Goal: Transaction & Acquisition: Book appointment/travel/reservation

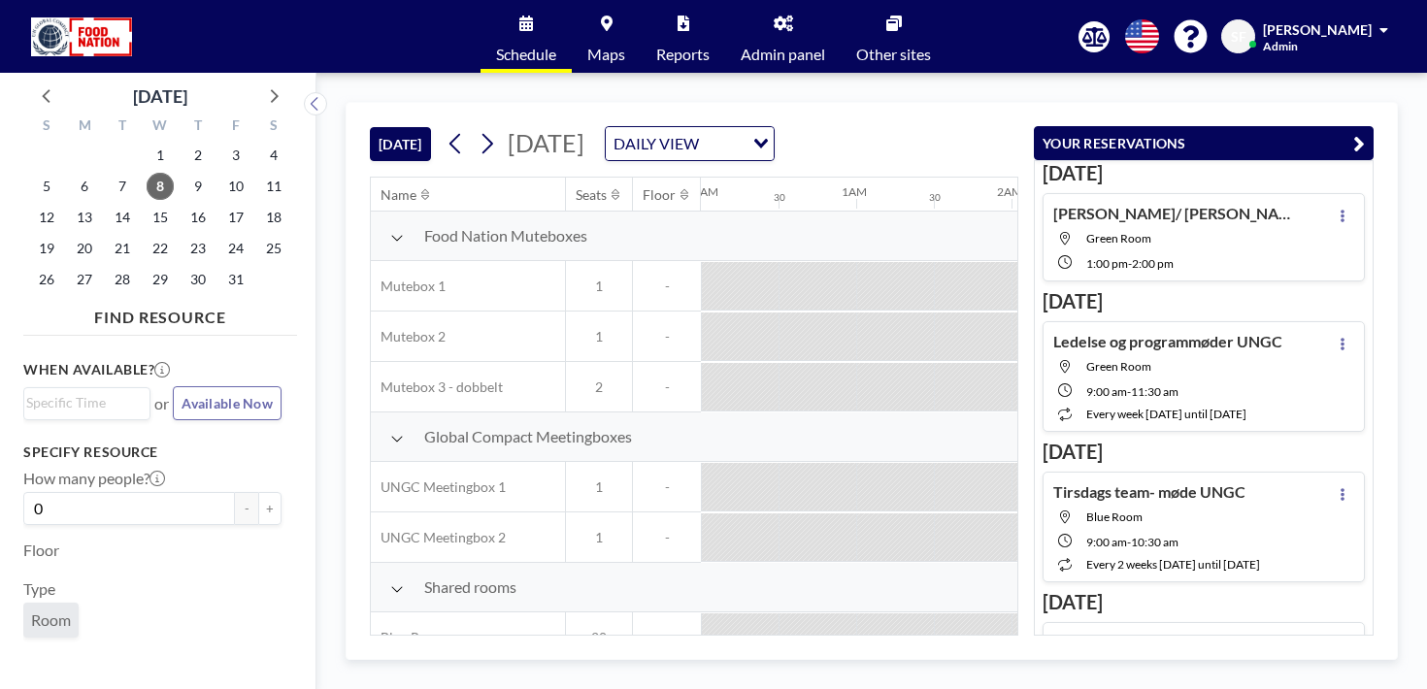
scroll to position [0, 1136]
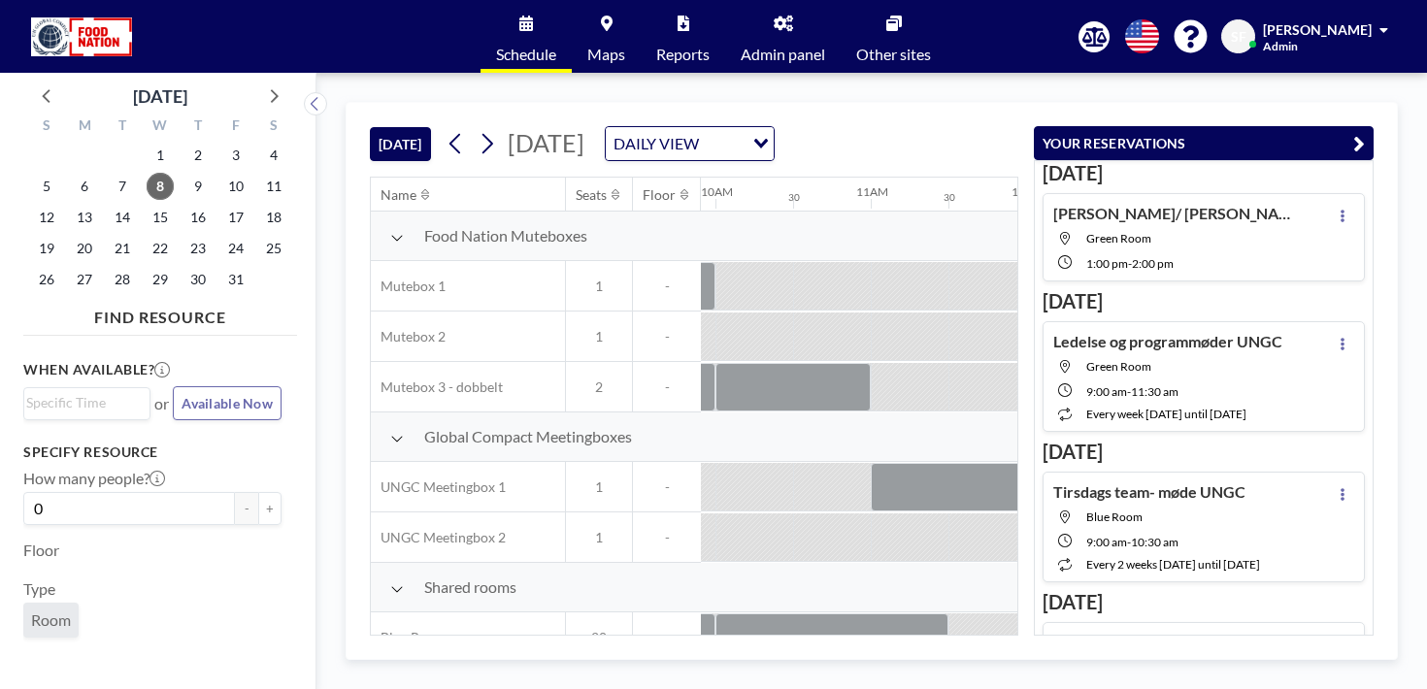
scroll to position [0, 1578]
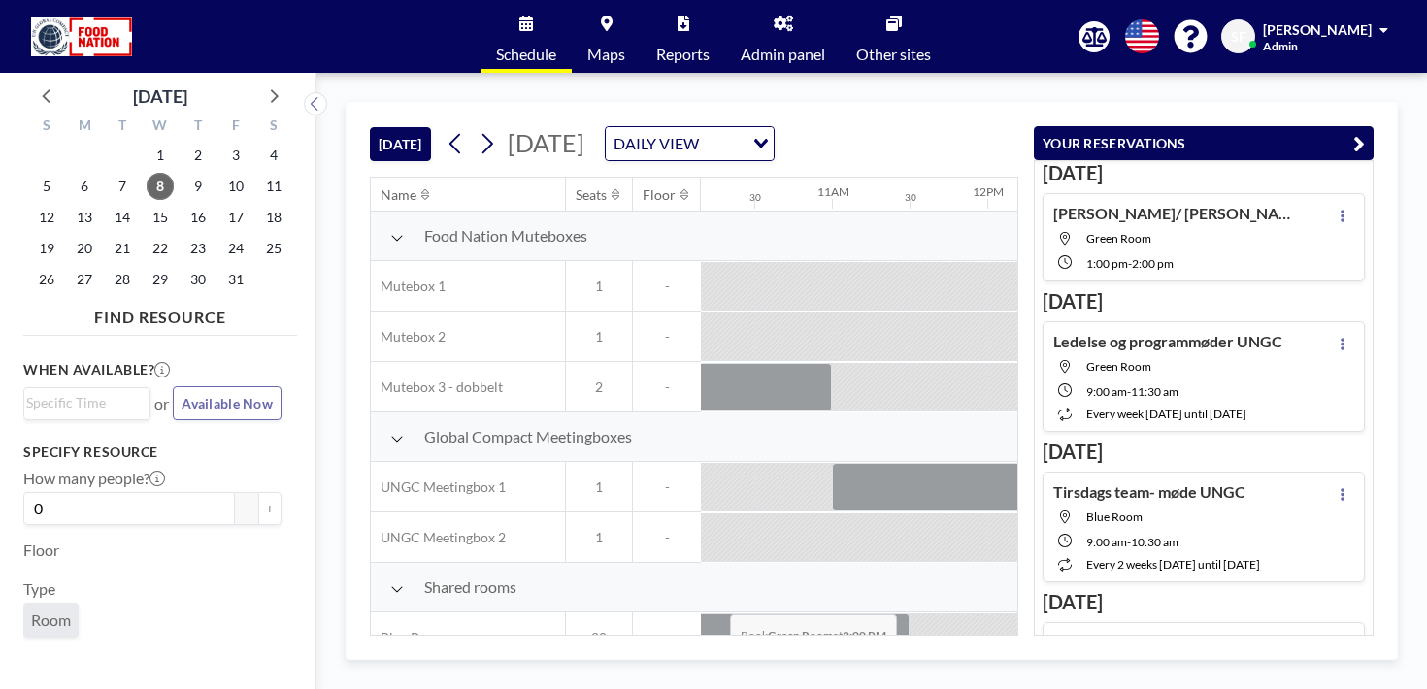
click at [1298, 664] on div at bounding box center [1337, 688] width 78 height 49
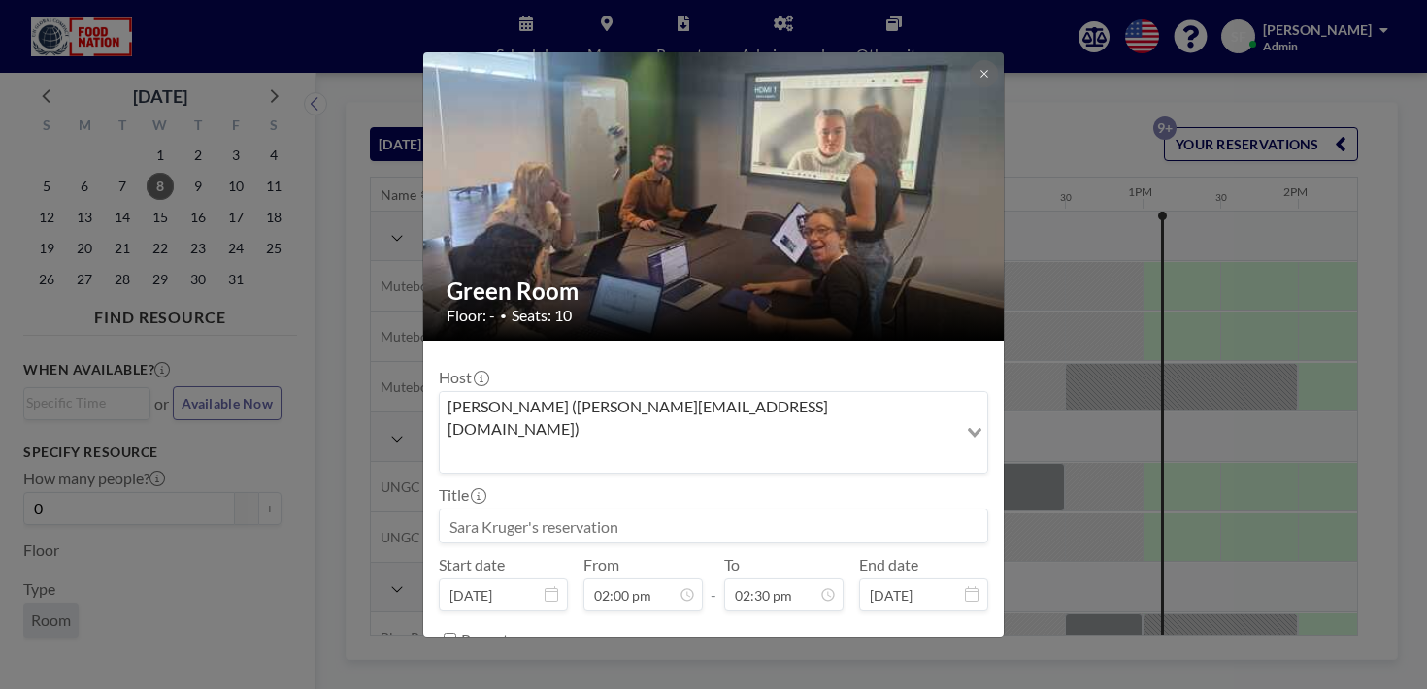
click at [791, 671] on div "BOOK NOW" at bounding box center [714, 688] width 550 height 34
click at [560, 510] on input at bounding box center [714, 526] width 548 height 33
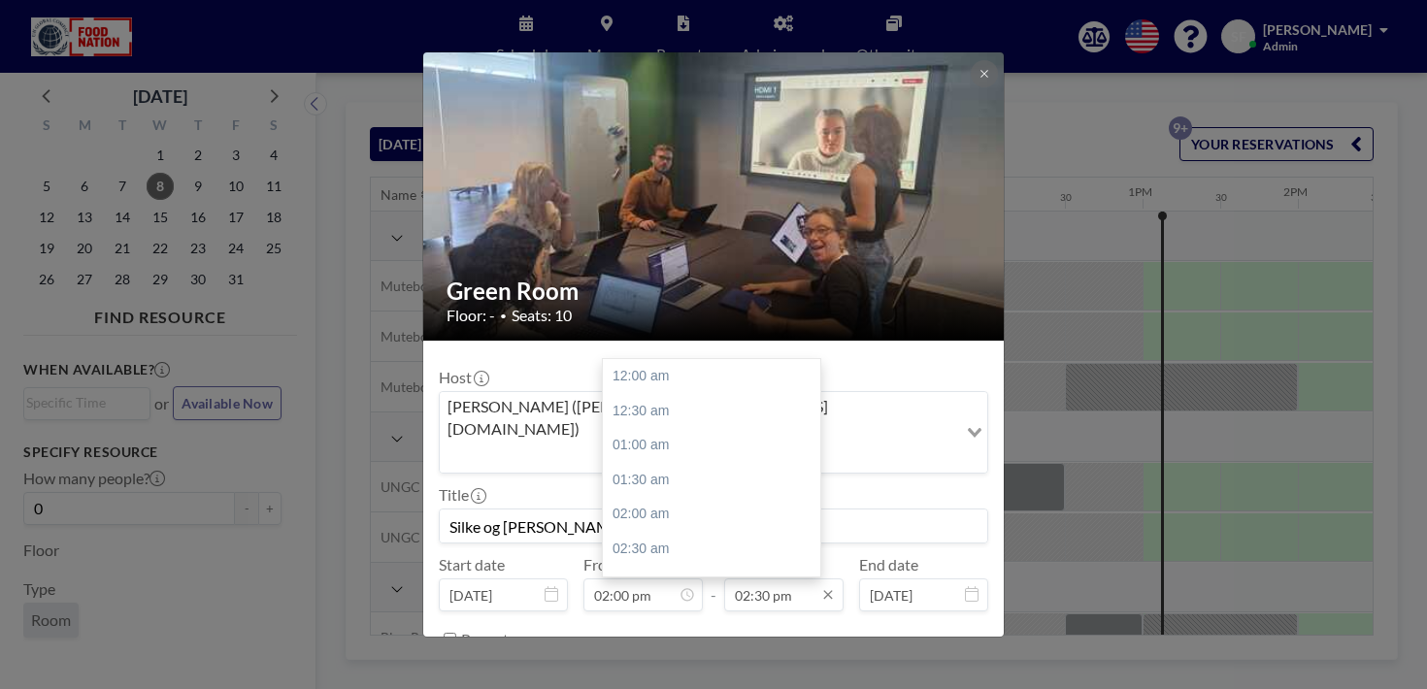
scroll to position [899, 0]
type input "Silke og [PERSON_NAME]"
click at [753, 579] on input "02:30 pm" at bounding box center [783, 595] width 119 height 33
click at [659, 497] on div "03:00 pm" at bounding box center [712, 514] width 218 height 35
type input "03:00 pm"
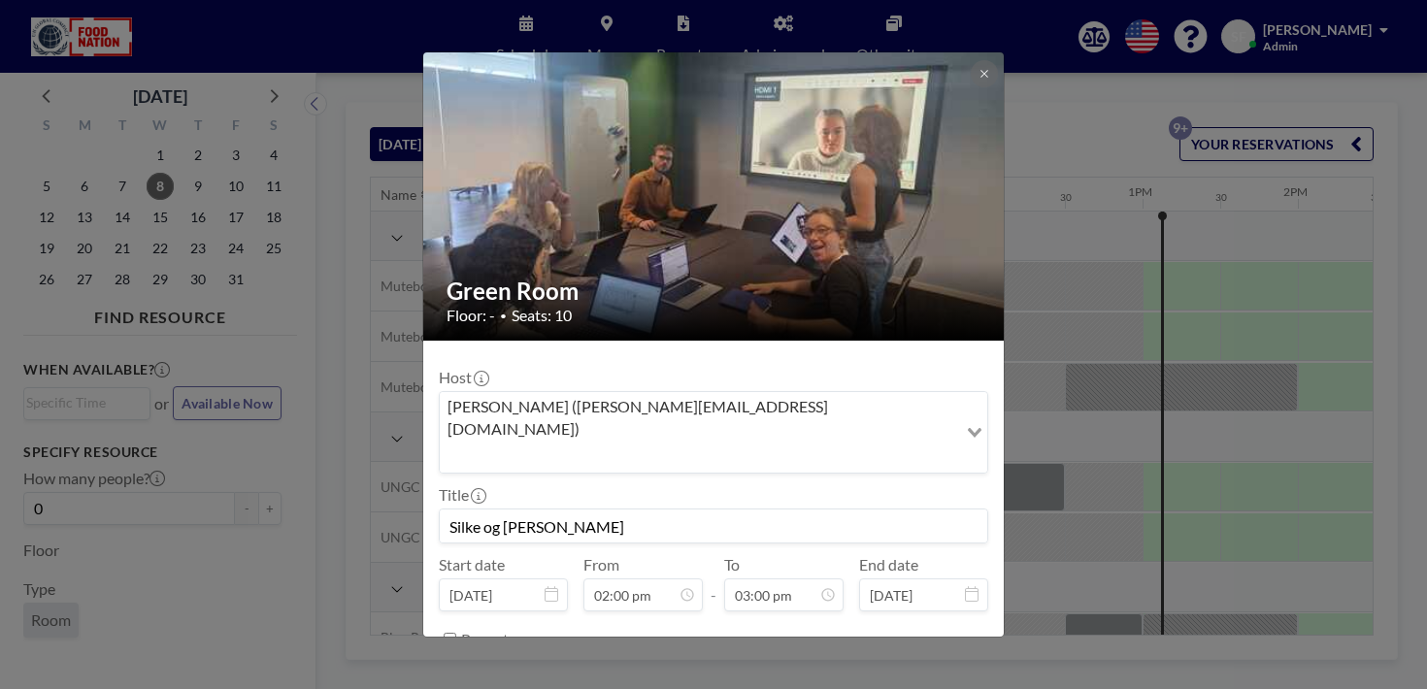
click at [908, 671] on button "BOOK NOW" at bounding box center [939, 688] width 98 height 34
